Goal: Find specific page/section: Find specific page/section

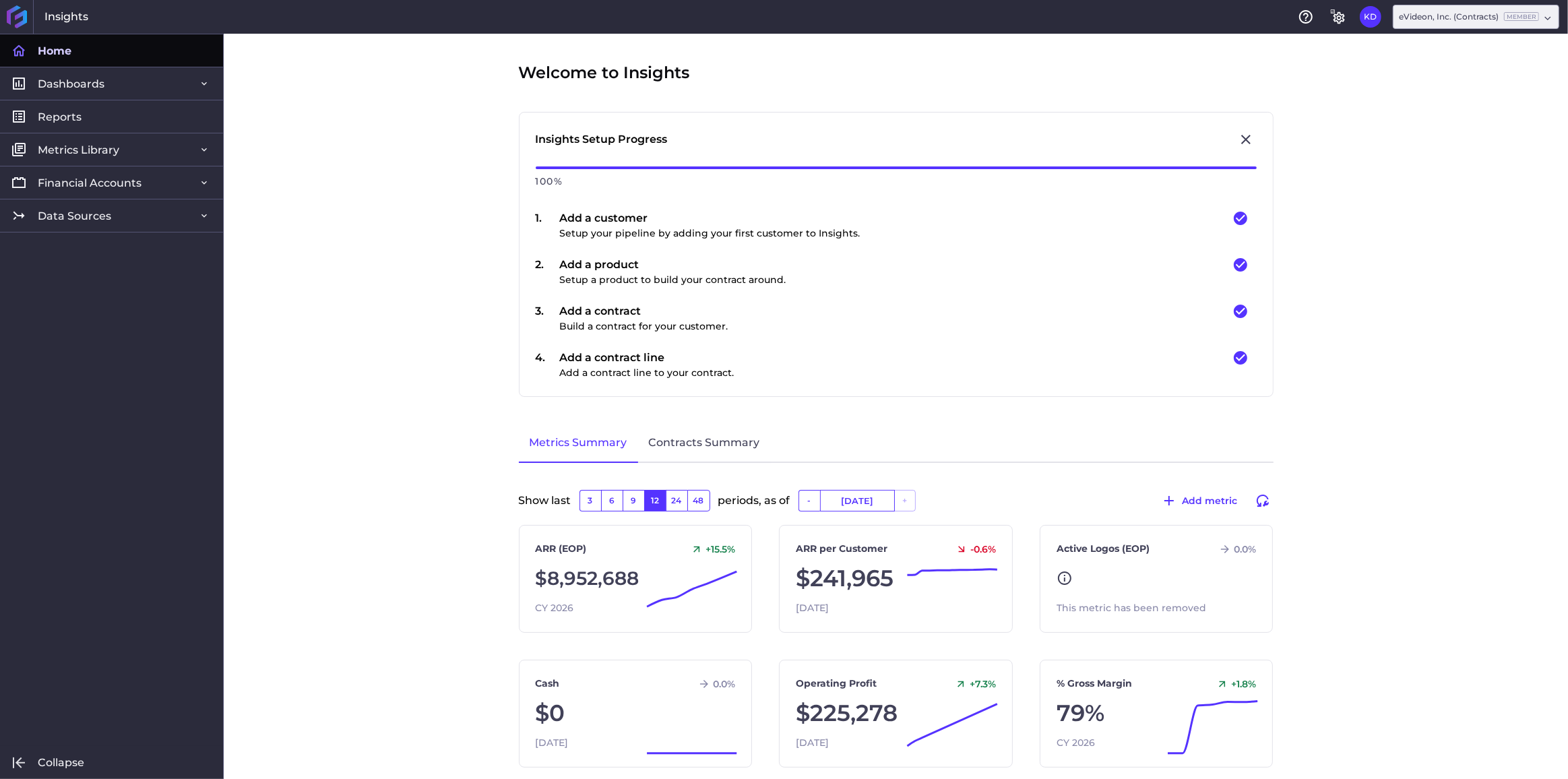
drag, startPoint x: 54, startPoint y: 225, endPoint x: 57, endPoint y: 236, distance: 11.4
click at [54, 225] on link "Data Sources" at bounding box center [112, 216] width 223 height 33
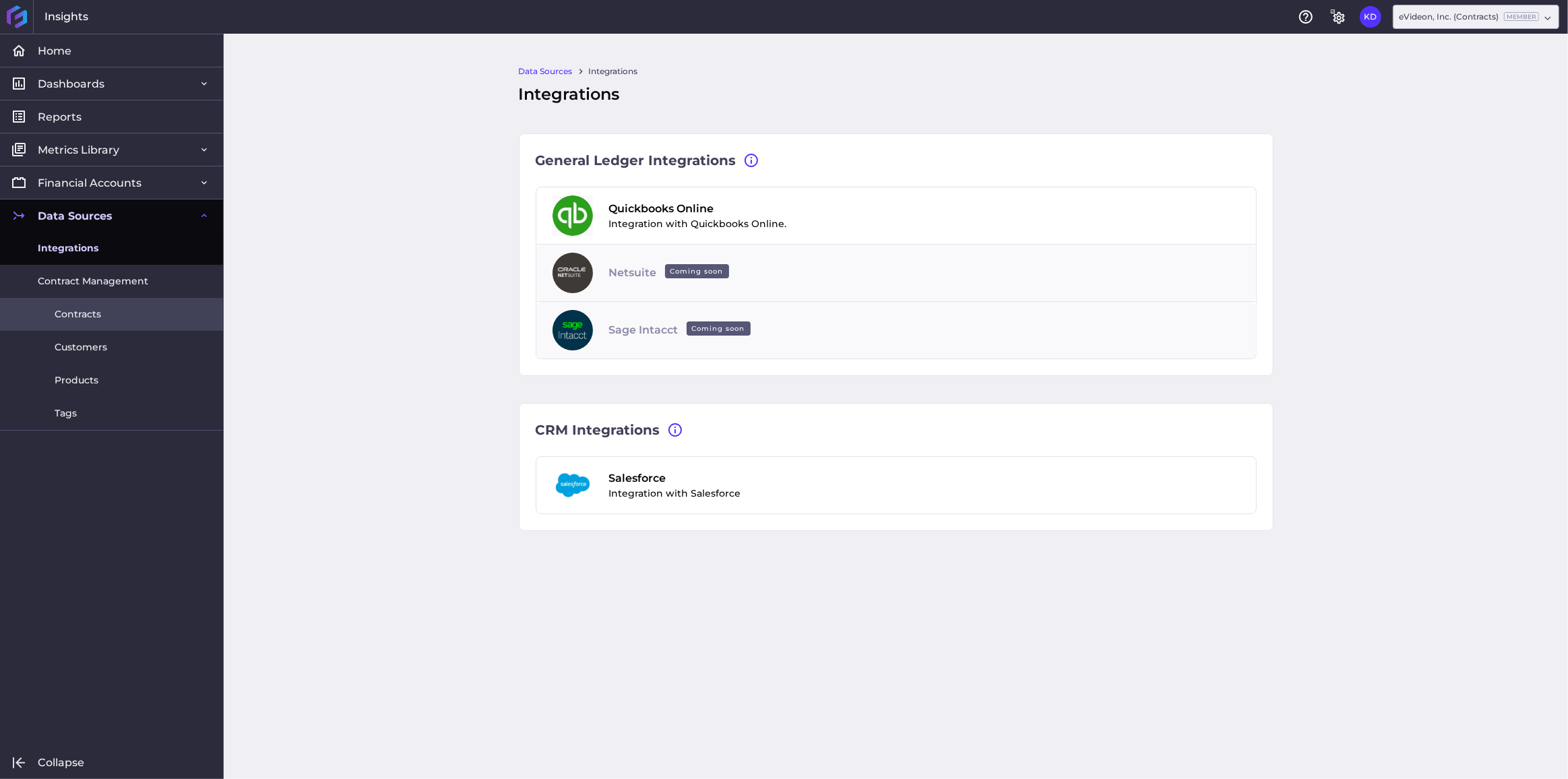
click at [79, 315] on span "Contracts" at bounding box center [78, 314] width 47 height 14
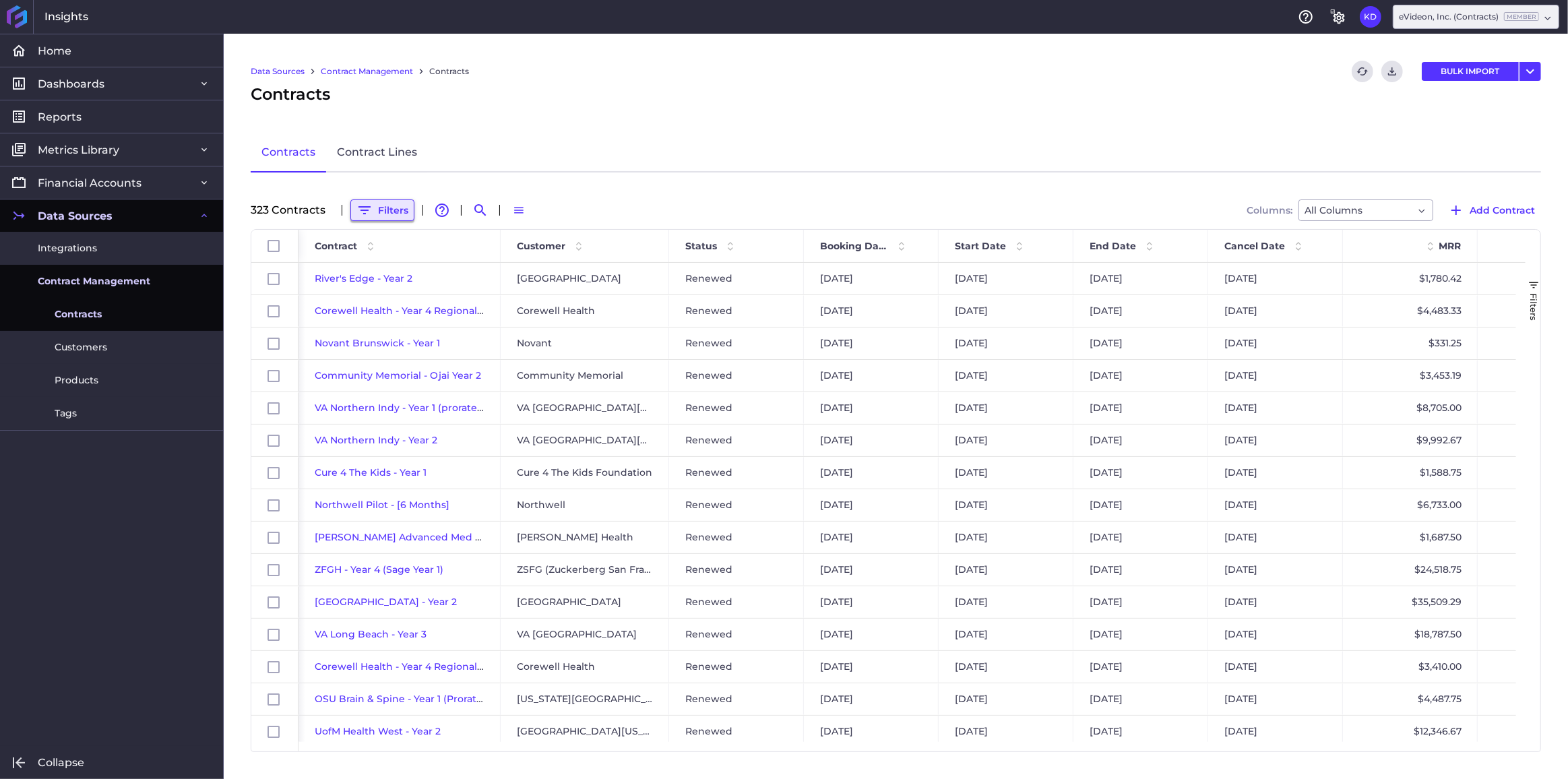
click at [394, 209] on button "Filters" at bounding box center [382, 210] width 64 height 21
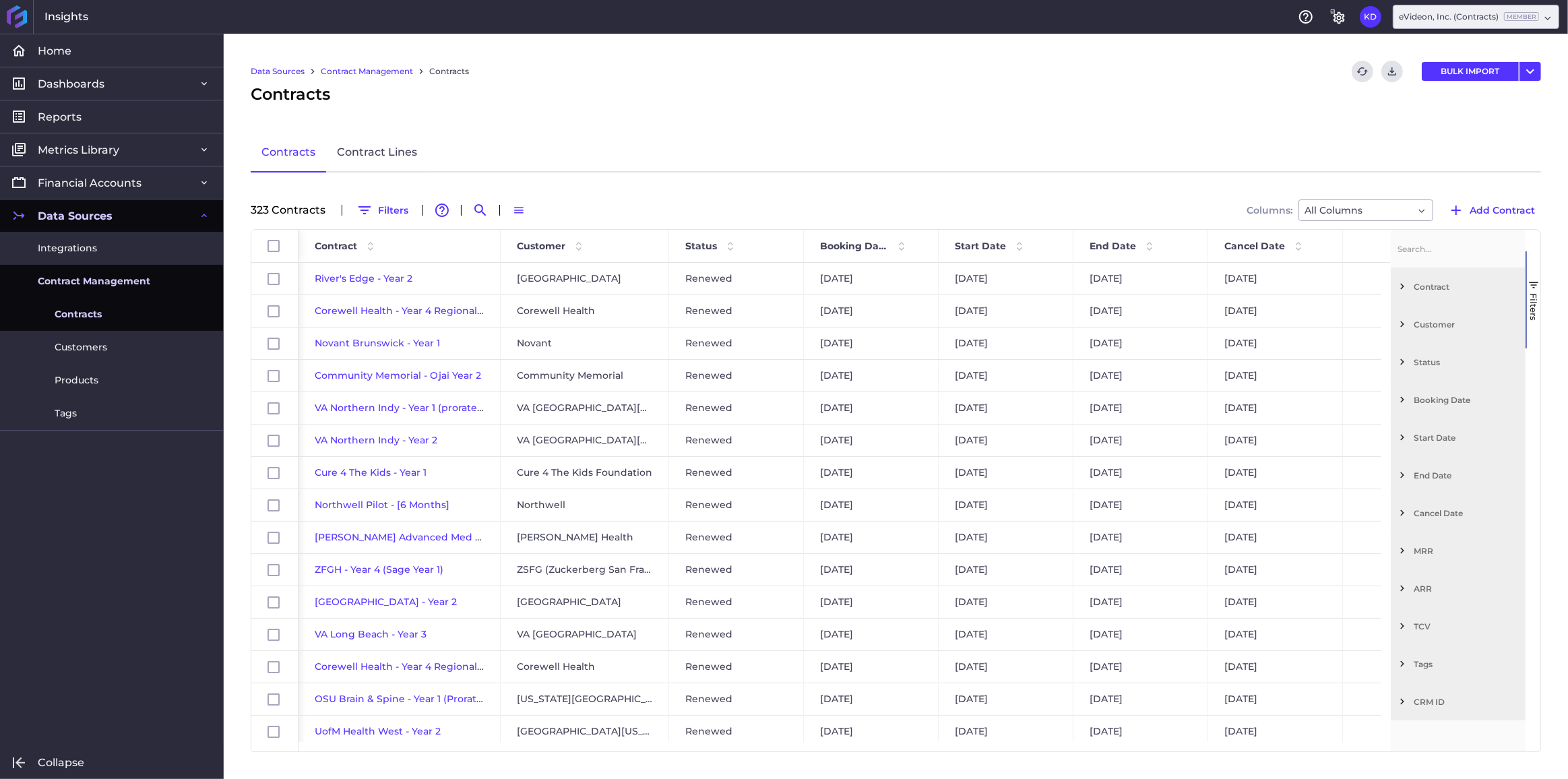
click at [1401, 477] on span "Filter List 12 Filters" at bounding box center [1403, 475] width 12 height 12
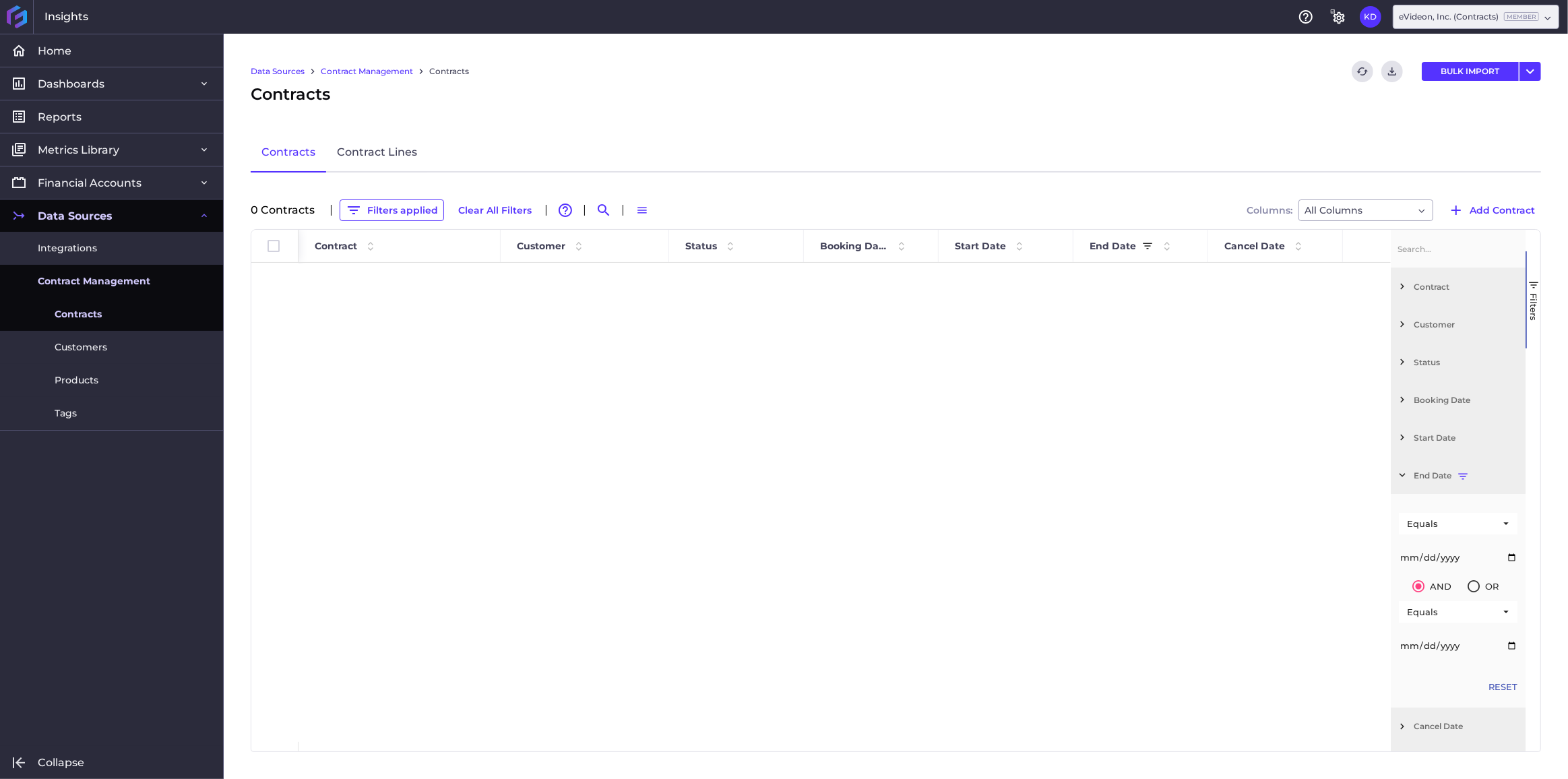
type input "[PHONE_NUMBER]"
click at [1435, 517] on div "Equals" at bounding box center [1459, 523] width 118 height 21
click at [1451, 629] on div "Between" at bounding box center [1454, 633] width 109 height 21
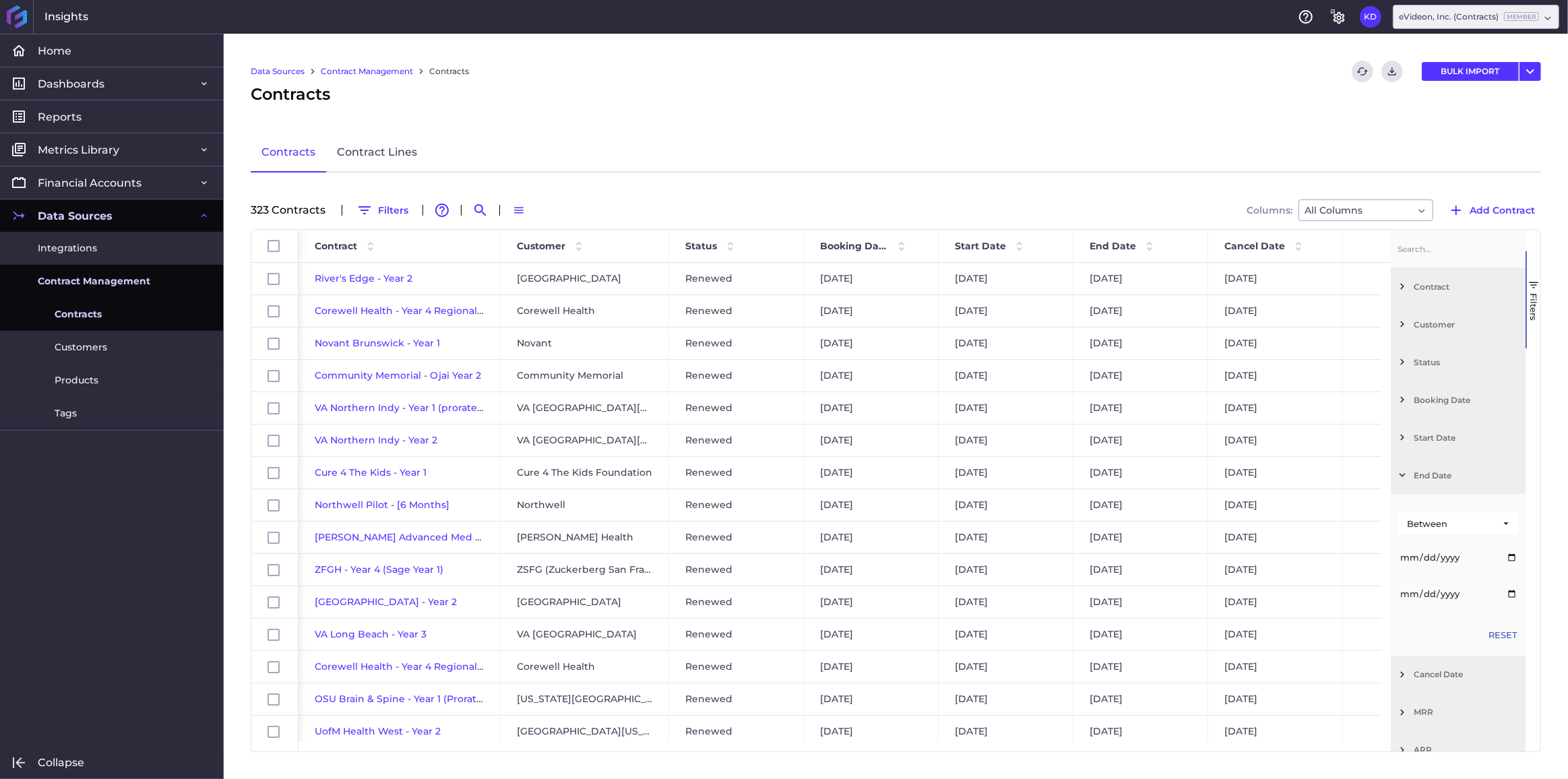
click at [1408, 588] on input "Filter List 12 Filters" at bounding box center [1459, 594] width 118 height 27
type input "[DATE]"
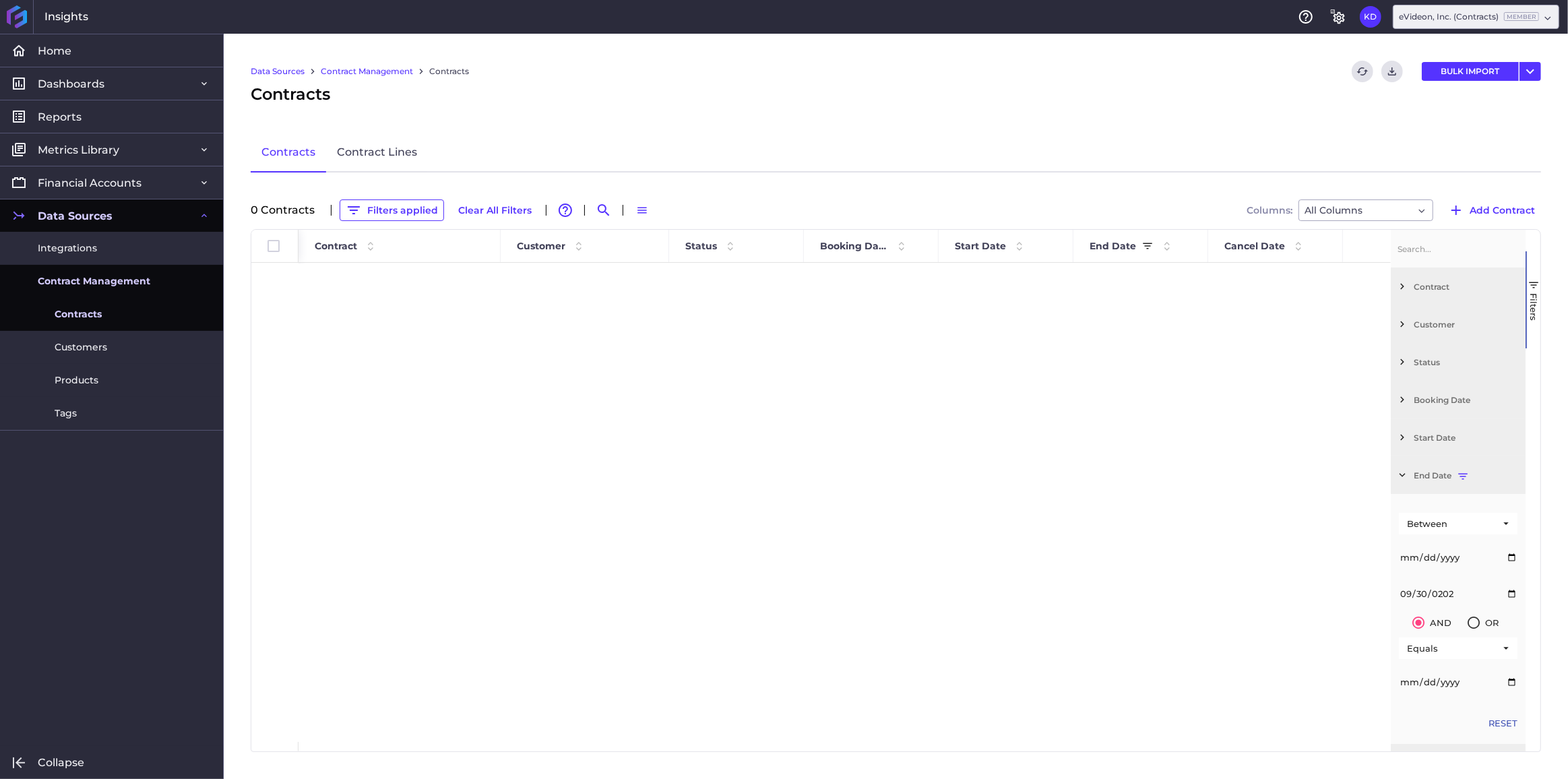
click at [1305, 580] on div at bounding box center [845, 503] width 1092 height 479
click at [1459, 590] on input "[DATE]" at bounding box center [1459, 594] width 118 height 27
click at [1470, 550] on input "[PHONE_NUMBER]" at bounding box center [1459, 557] width 118 height 27
click at [1463, 556] on input "[PHONE_NUMBER]" at bounding box center [1459, 557] width 118 height 27
click at [1450, 554] on input "[PHONE_NUMBER]" at bounding box center [1459, 557] width 118 height 27
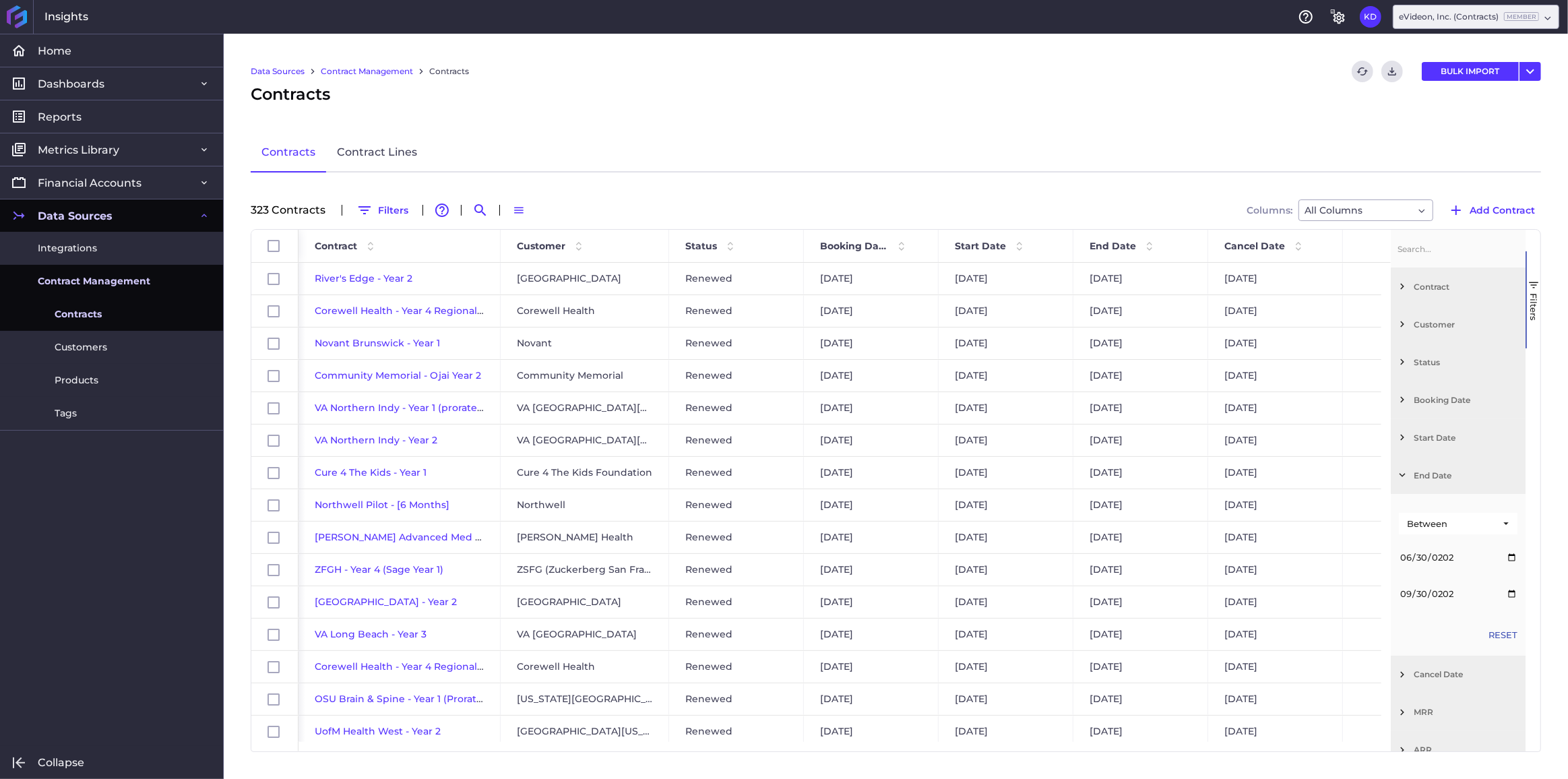
type input "[DATE]"
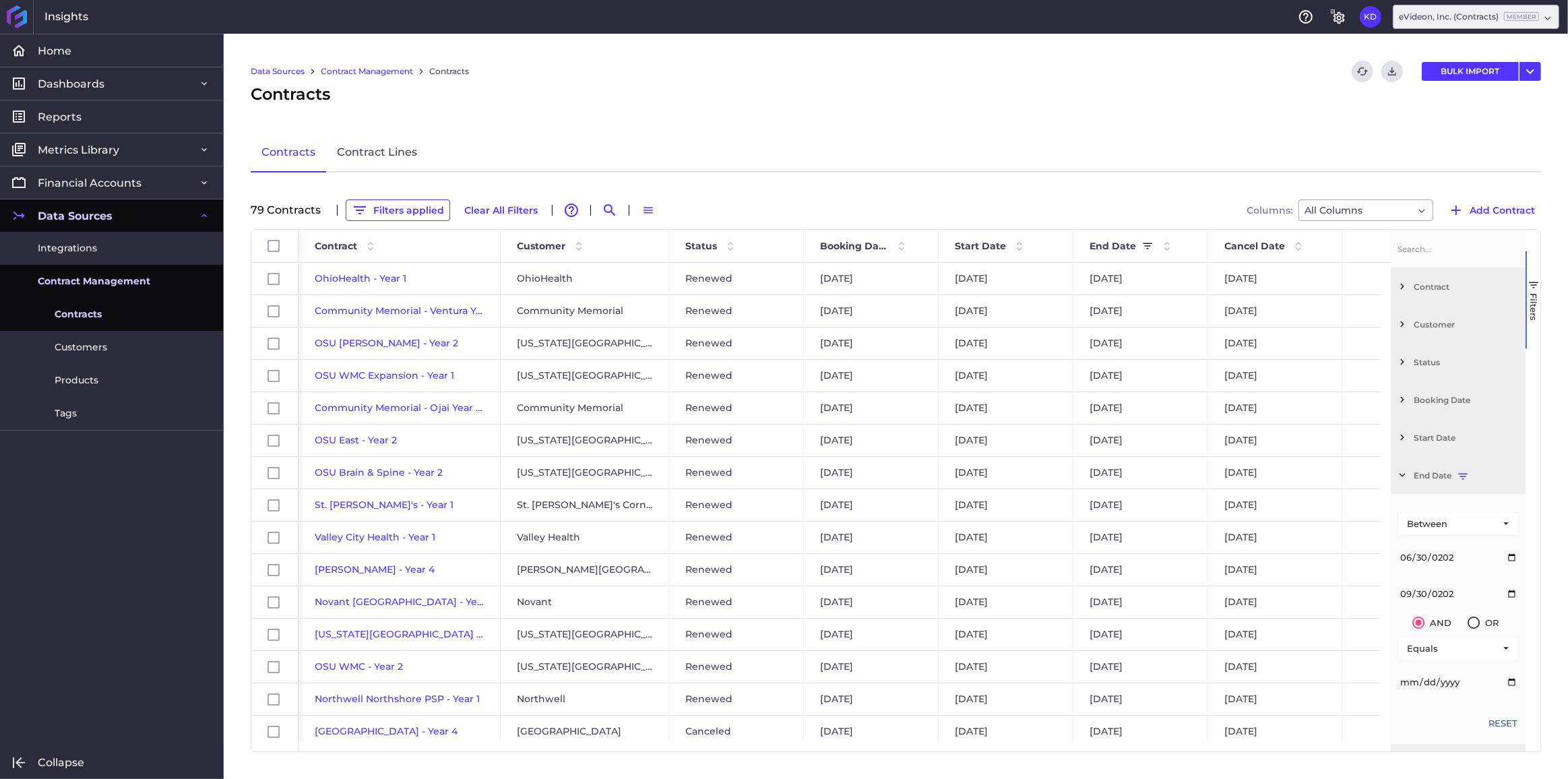
click at [1442, 593] on input "[DATE]" at bounding box center [1459, 594] width 118 height 27
type input "242025-09-30"
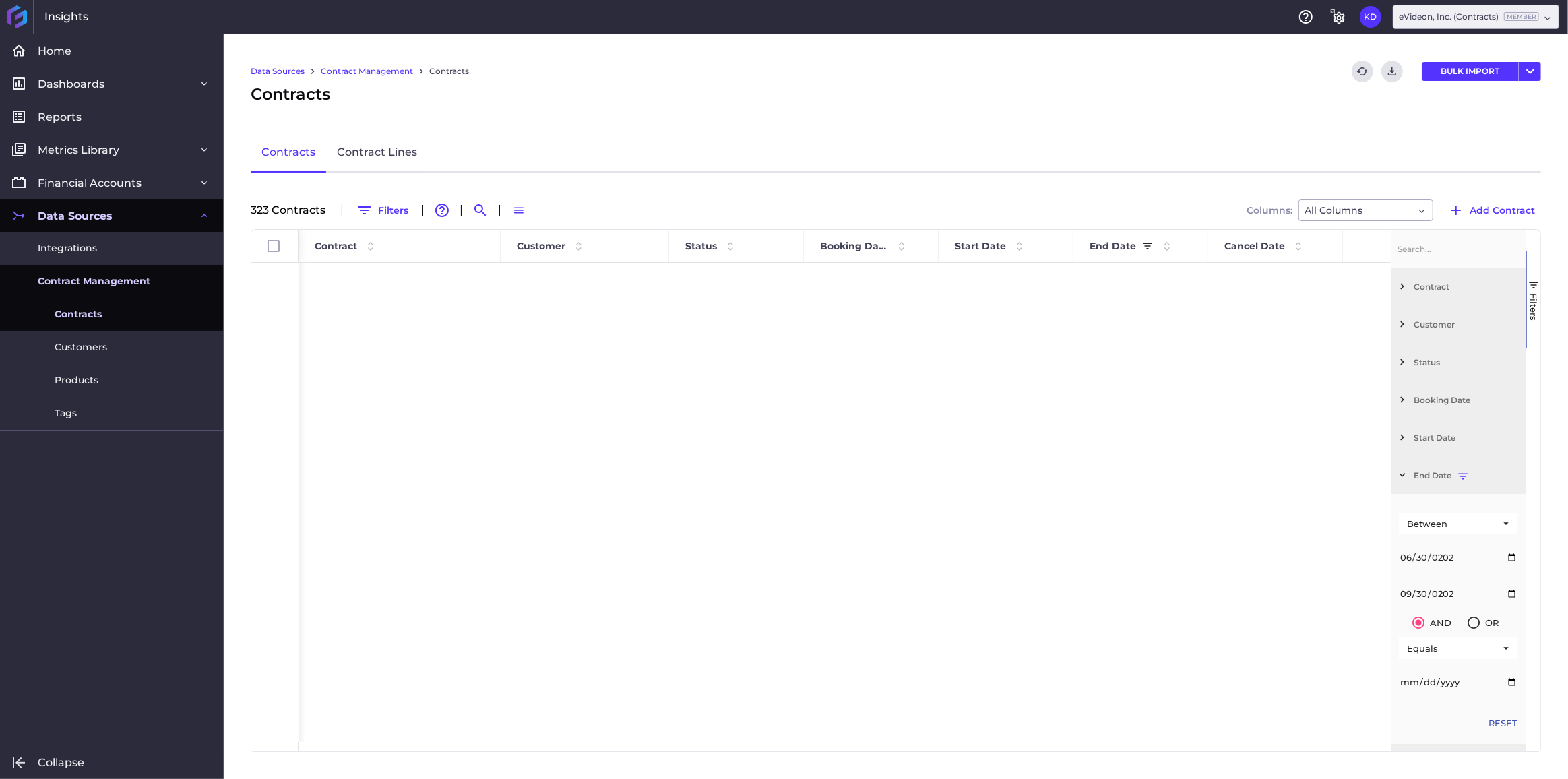
type input "252020-09-30"
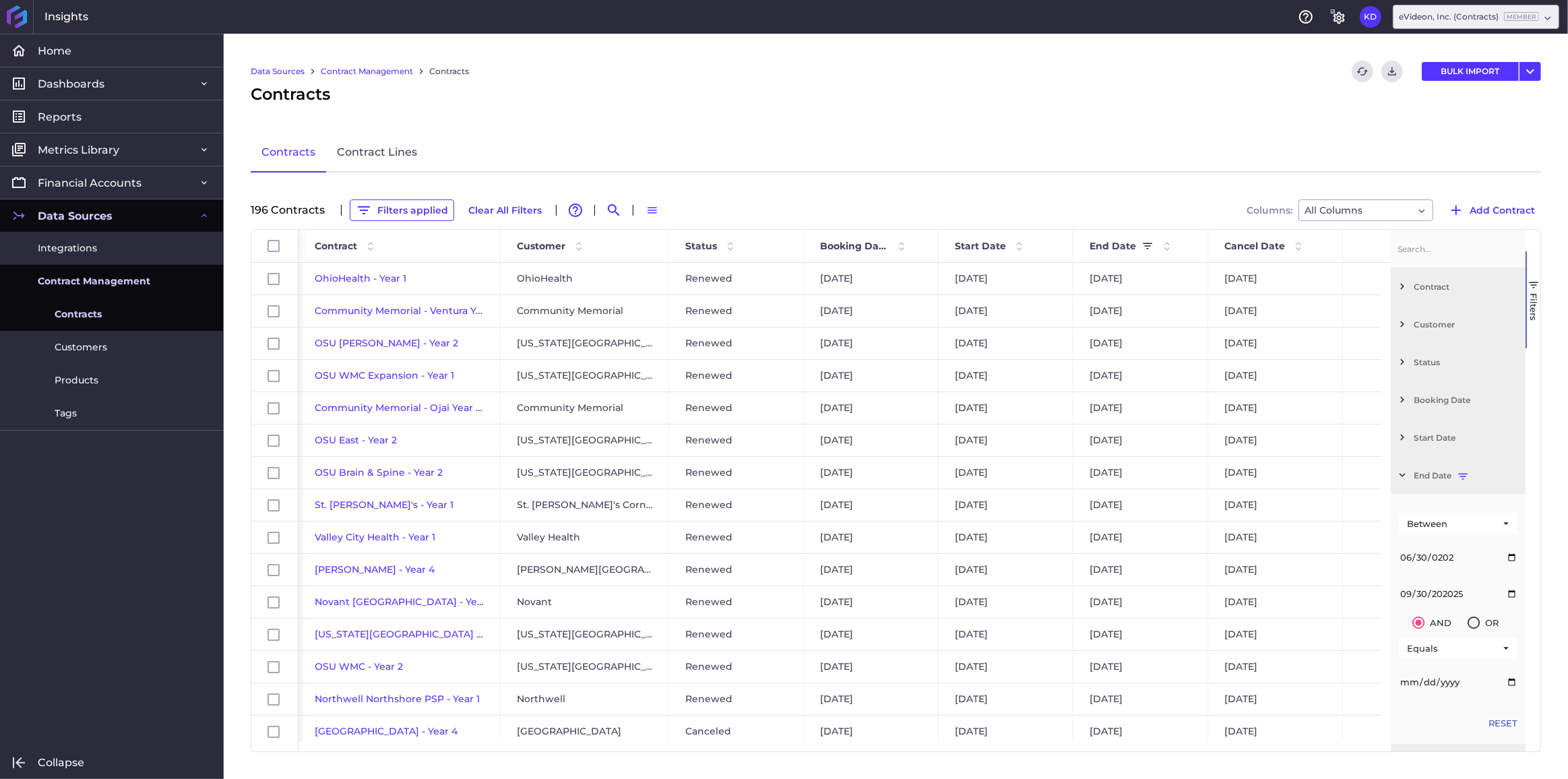
click at [1436, 596] on input "202025-09-30" at bounding box center [1459, 594] width 118 height 27
click at [1446, 592] on input "202025-09-30" at bounding box center [1459, 594] width 118 height 27
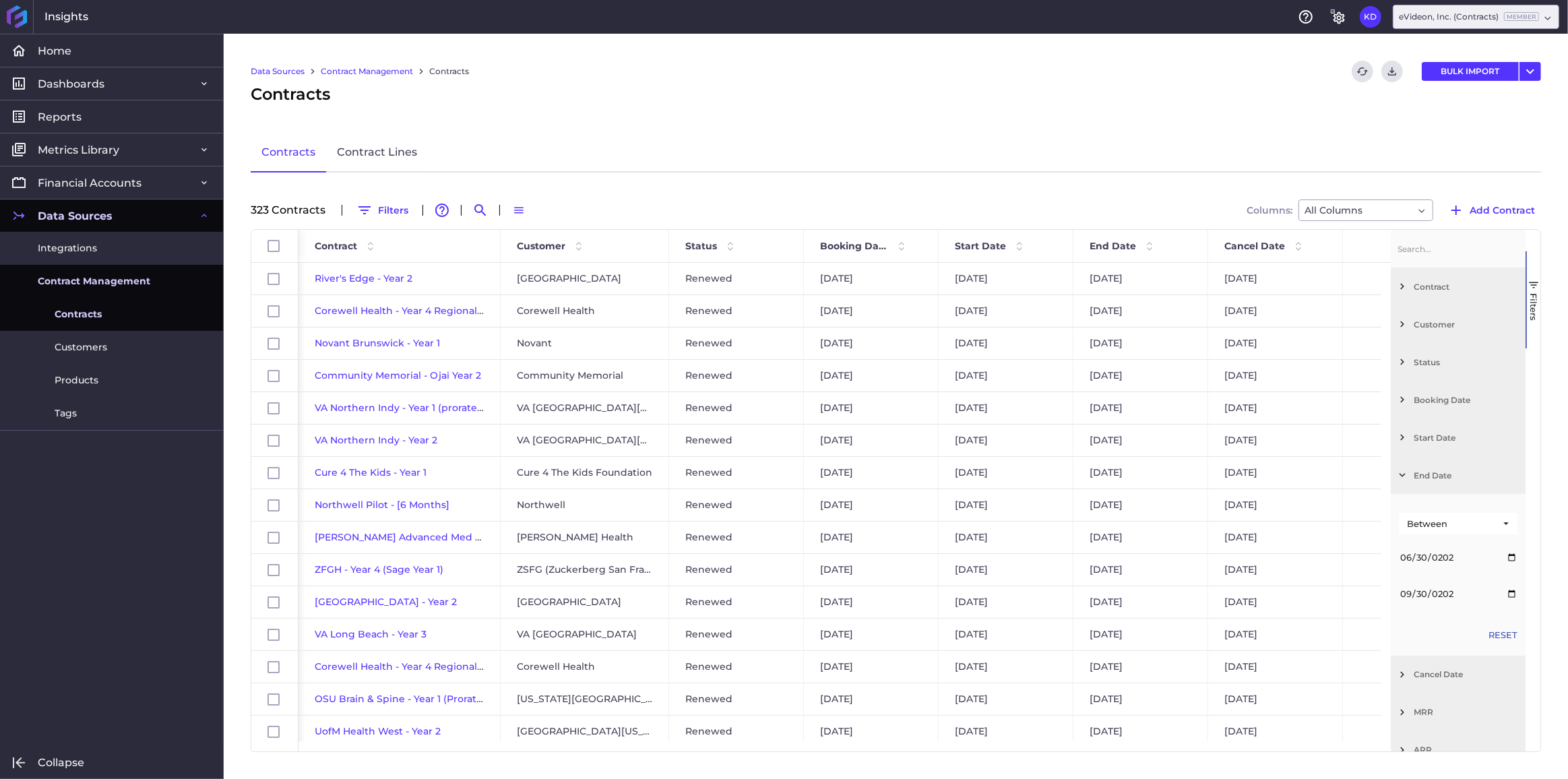
type input "[DATE]"
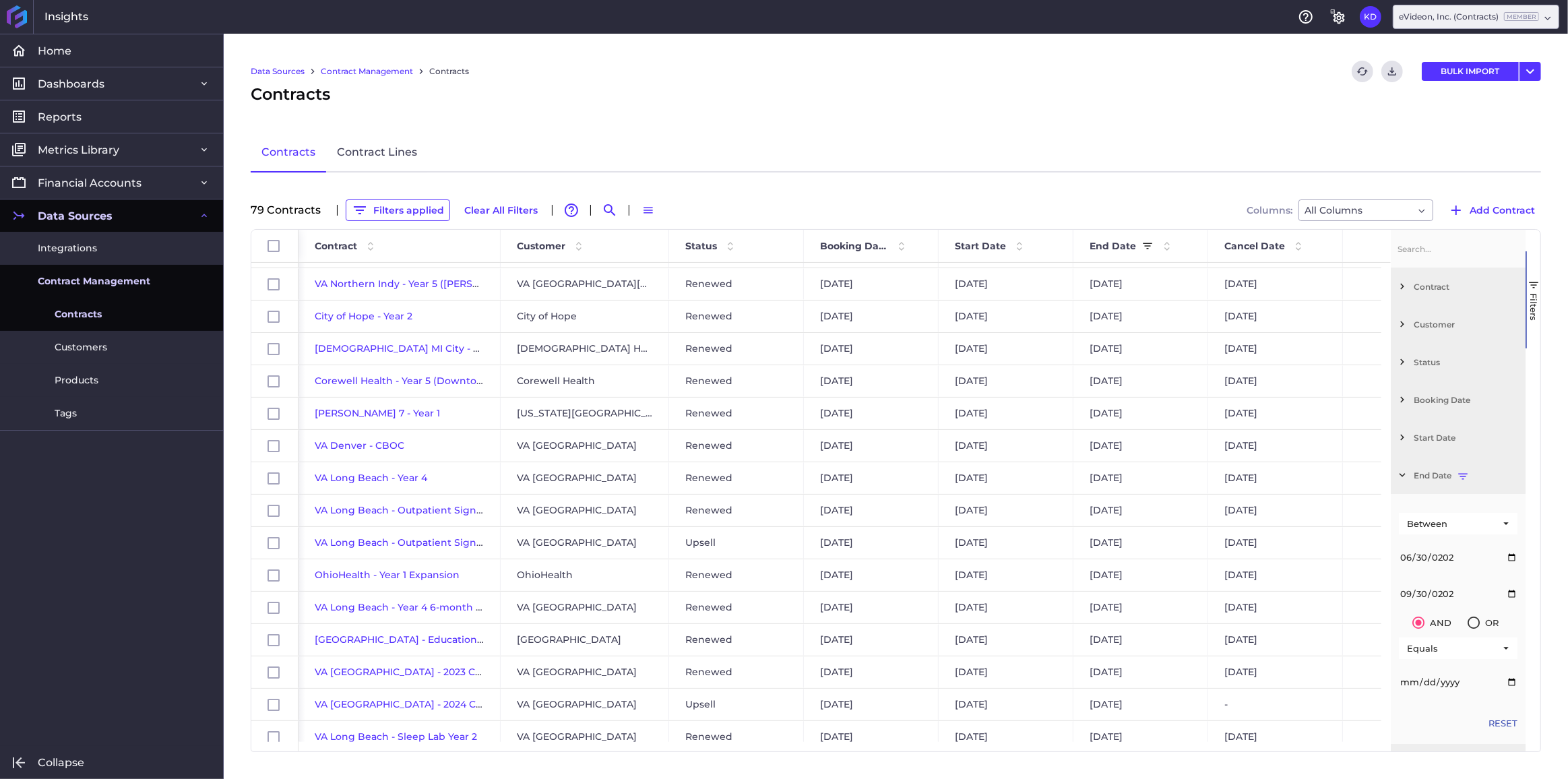
scroll to position [2065, 0]
click at [1381, 707] on div "$225.00" at bounding box center [1410, 705] width 135 height 32
checkbox input "false"
checkbox input "true"
checkbox input "false"
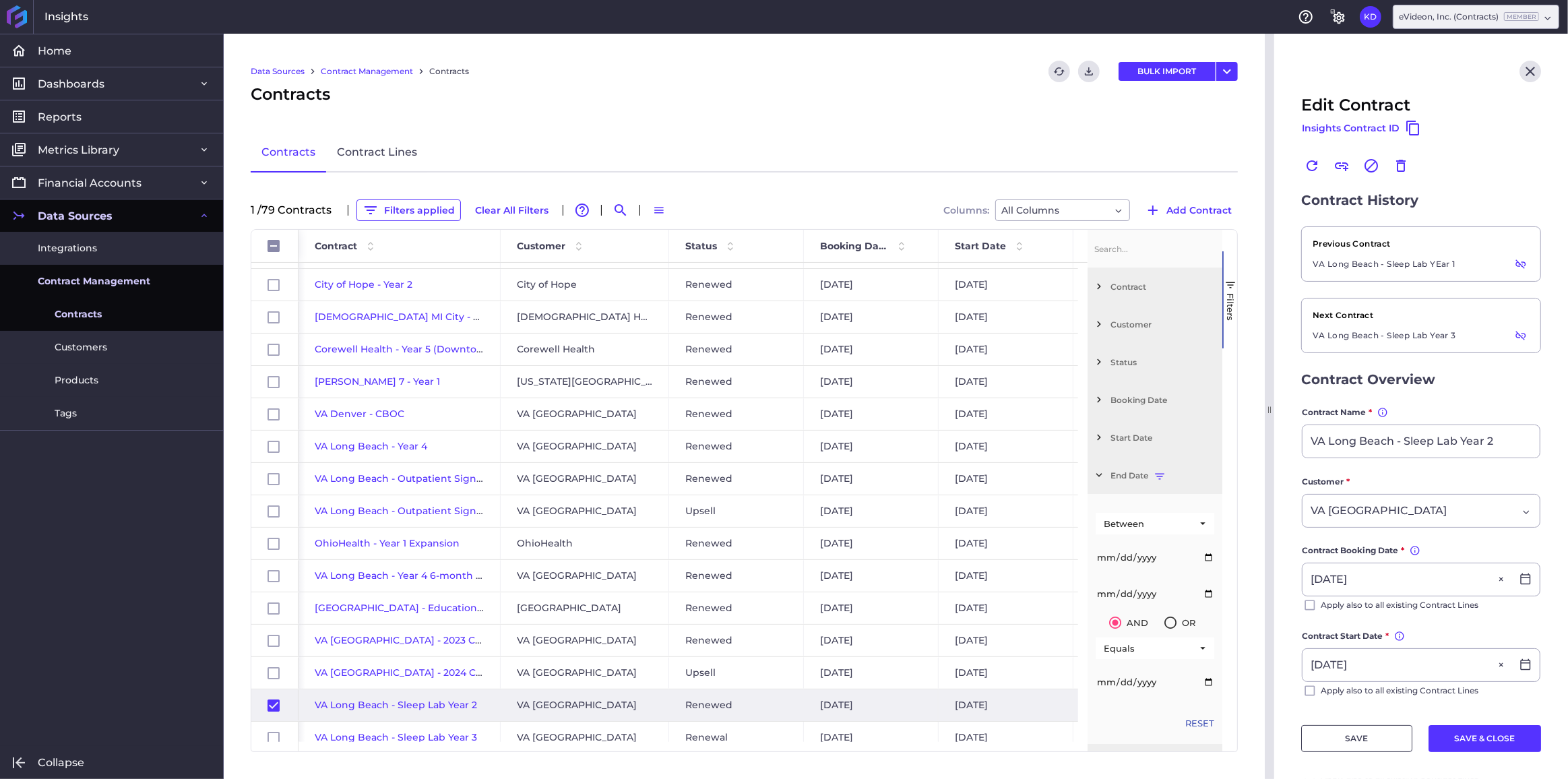
click at [1153, 558] on input "[DATE]" at bounding box center [1155, 557] width 118 height 27
click at [1145, 554] on input "[DATE]" at bounding box center [1155, 557] width 118 height 27
type input "0002-06-30"
checkbox input "false"
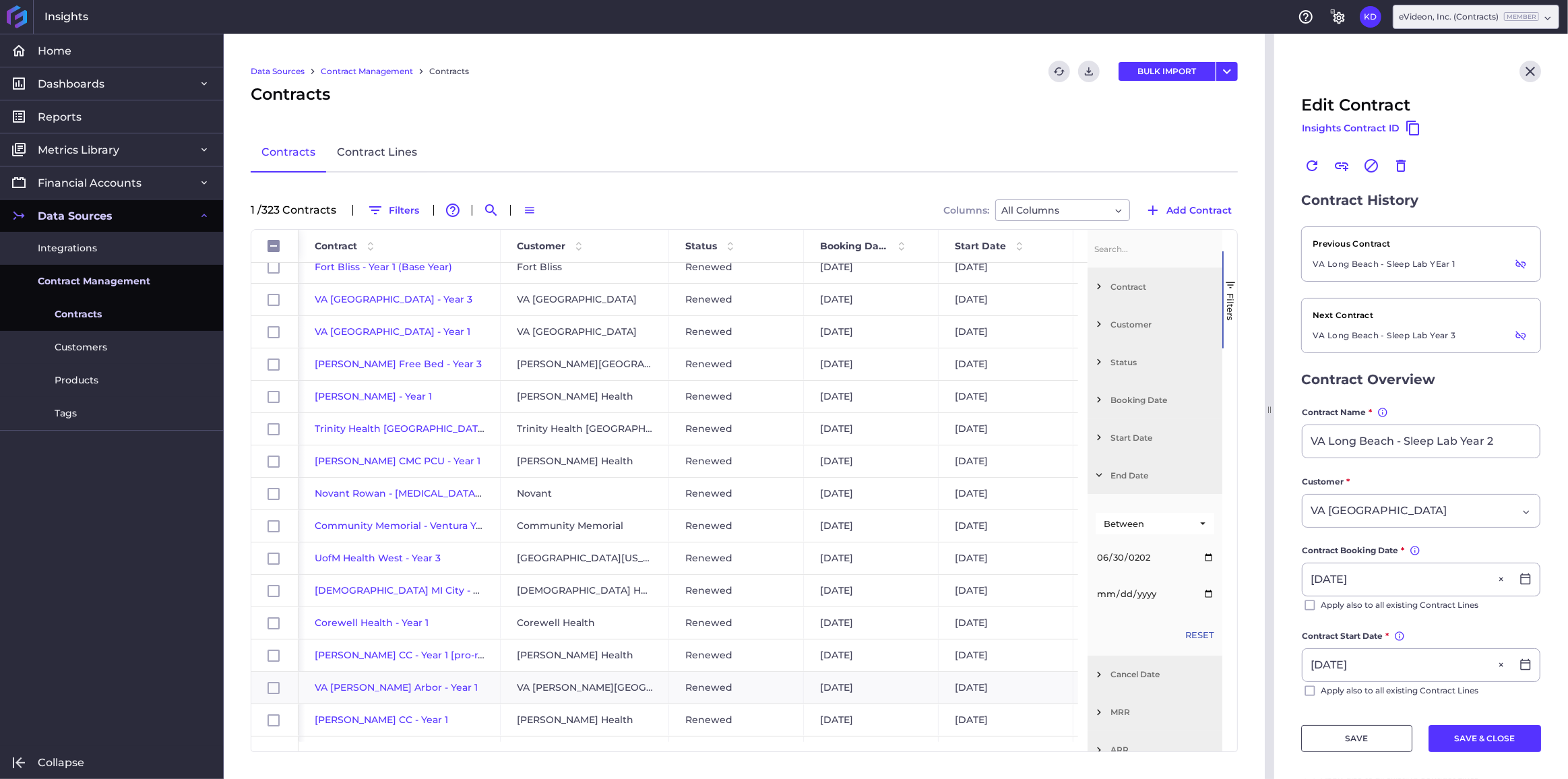
type input "[DATE]"
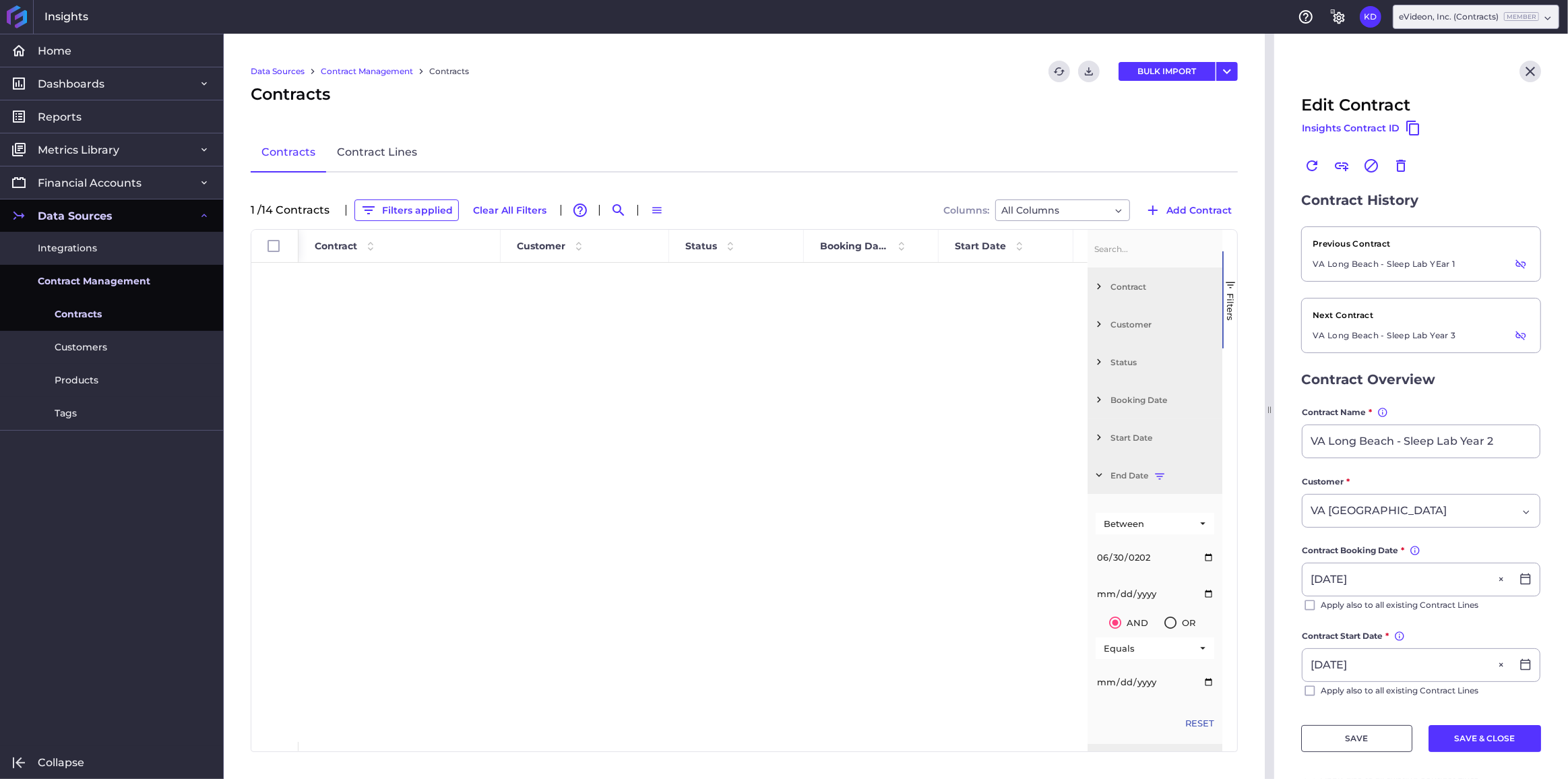
scroll to position [0, 0]
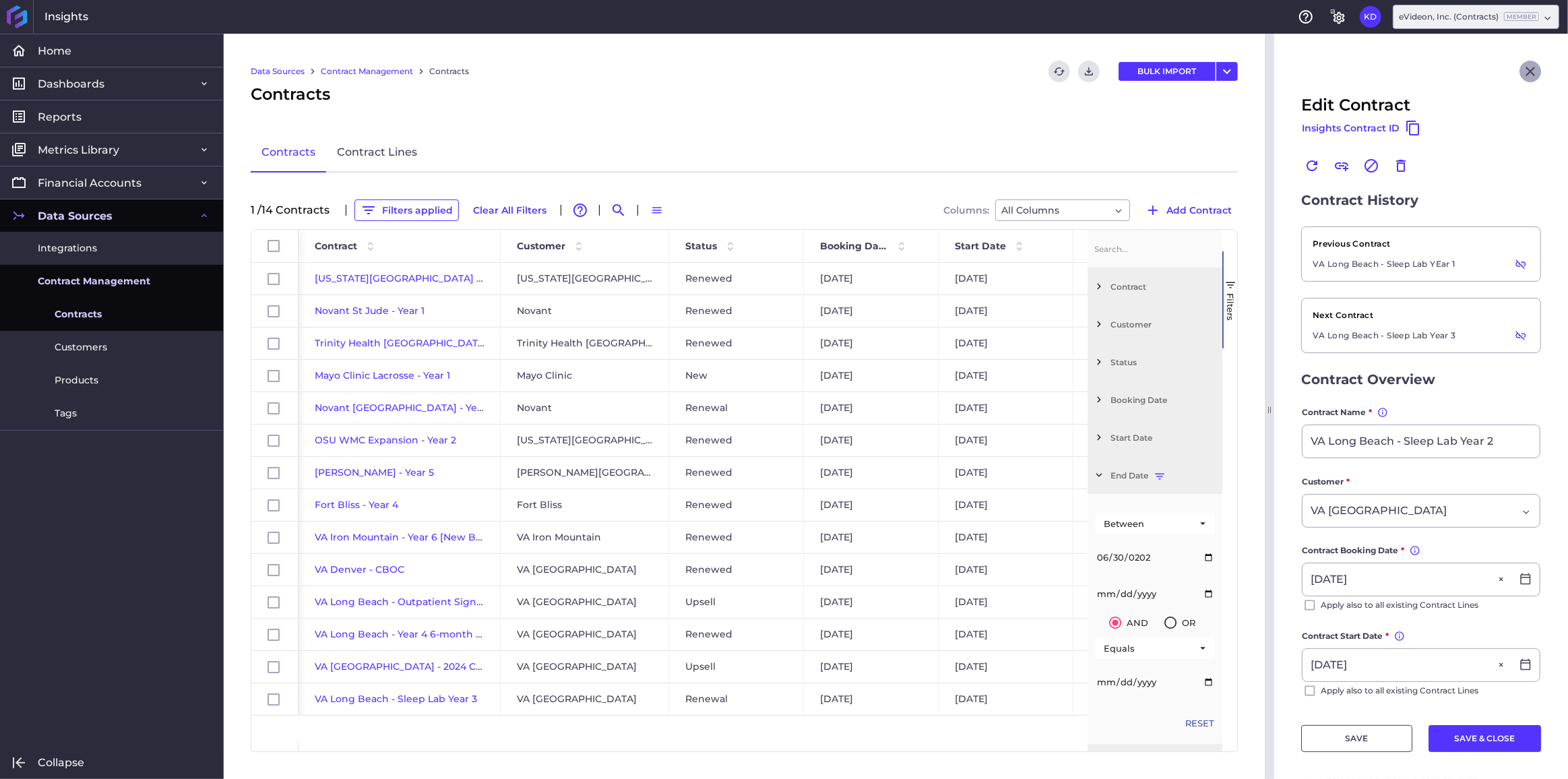
click at [1523, 67] on icon "Close" at bounding box center [1530, 71] width 16 height 16
